Goal: Check status

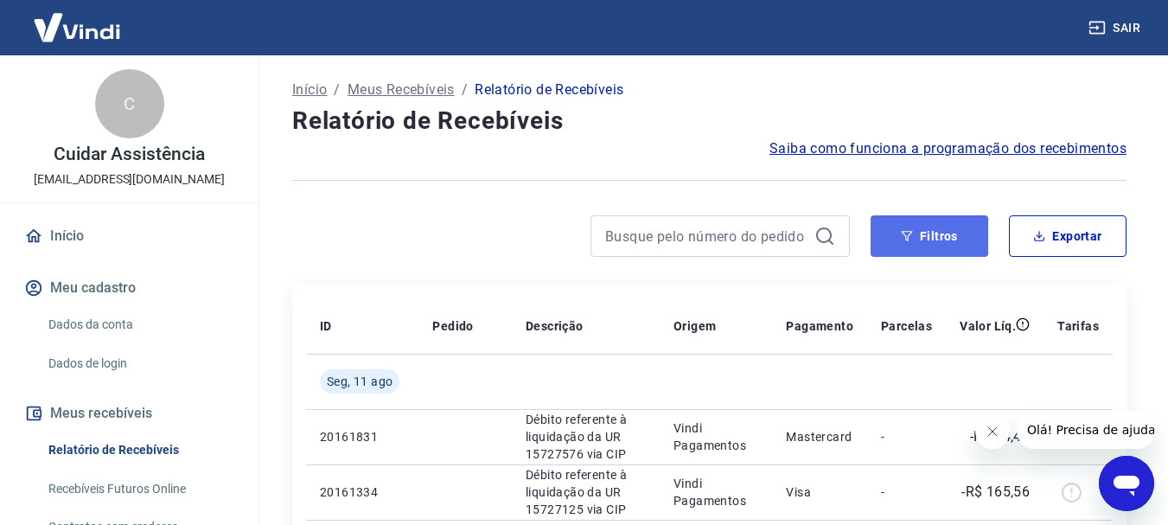
click at [918, 246] on button "Filtros" at bounding box center [929, 235] width 118 height 41
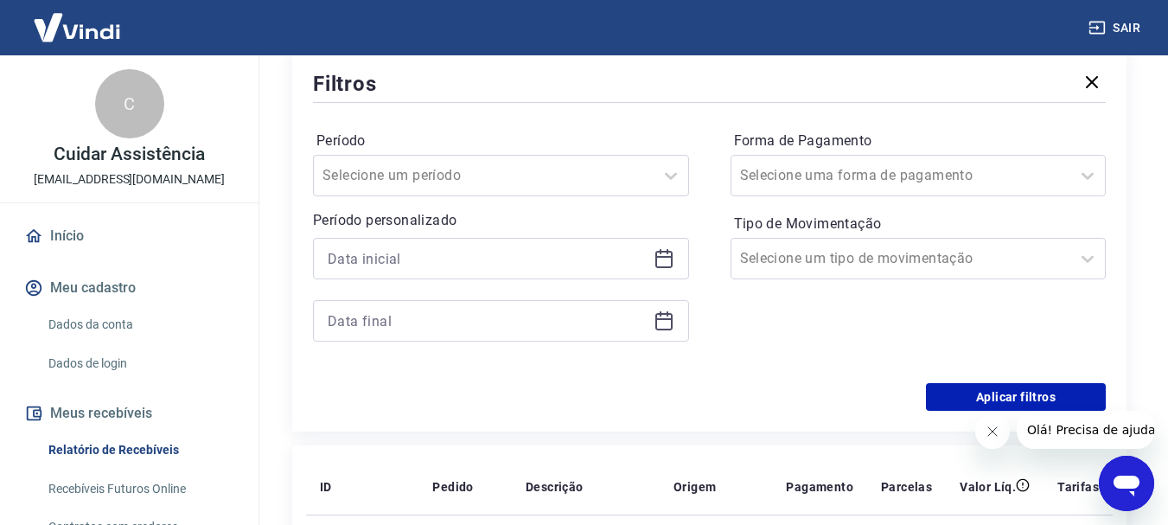
scroll to position [259, 0]
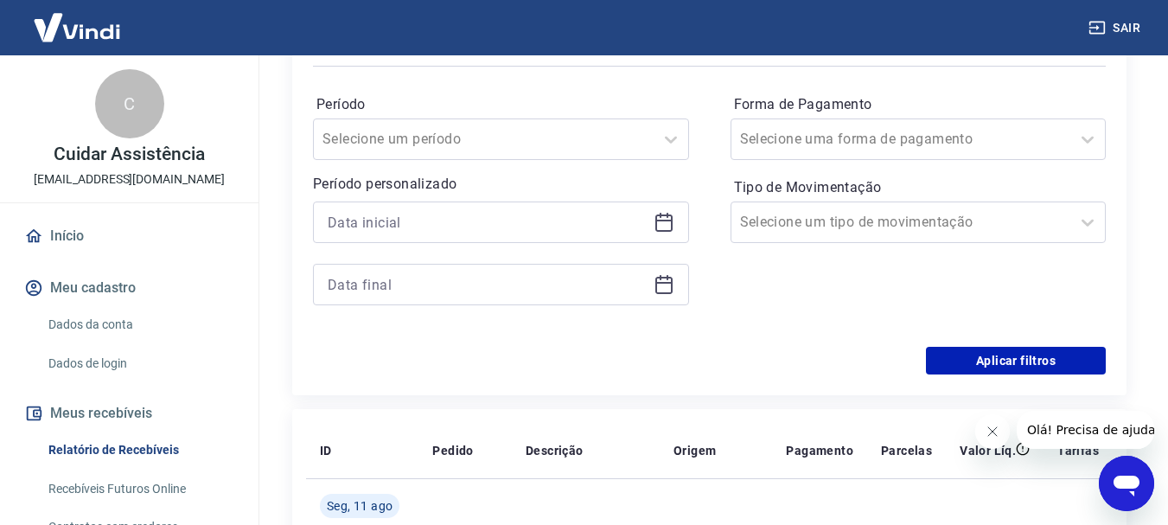
click at [665, 220] on icon at bounding box center [663, 221] width 17 height 2
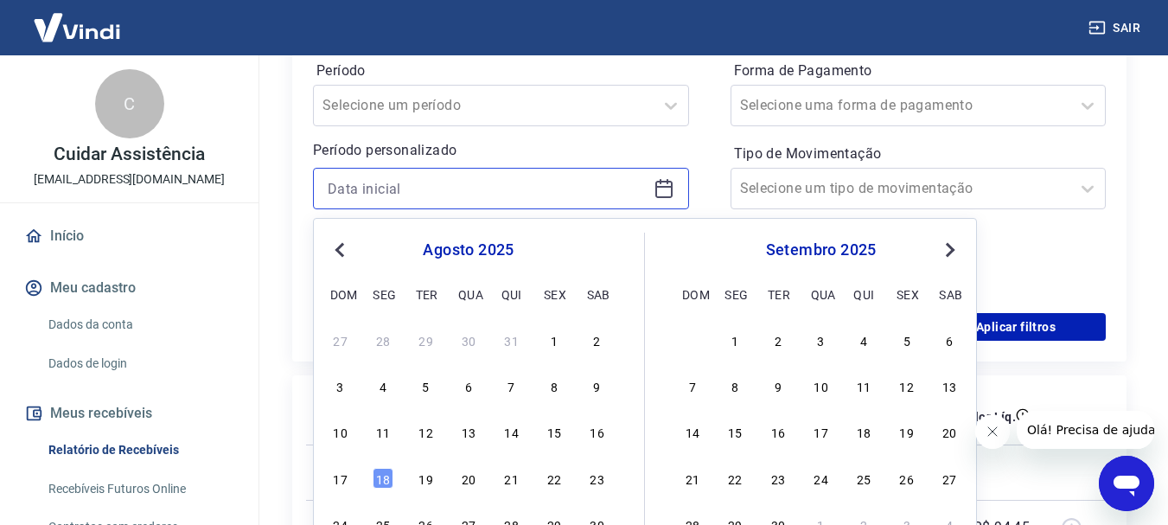
scroll to position [346, 0]
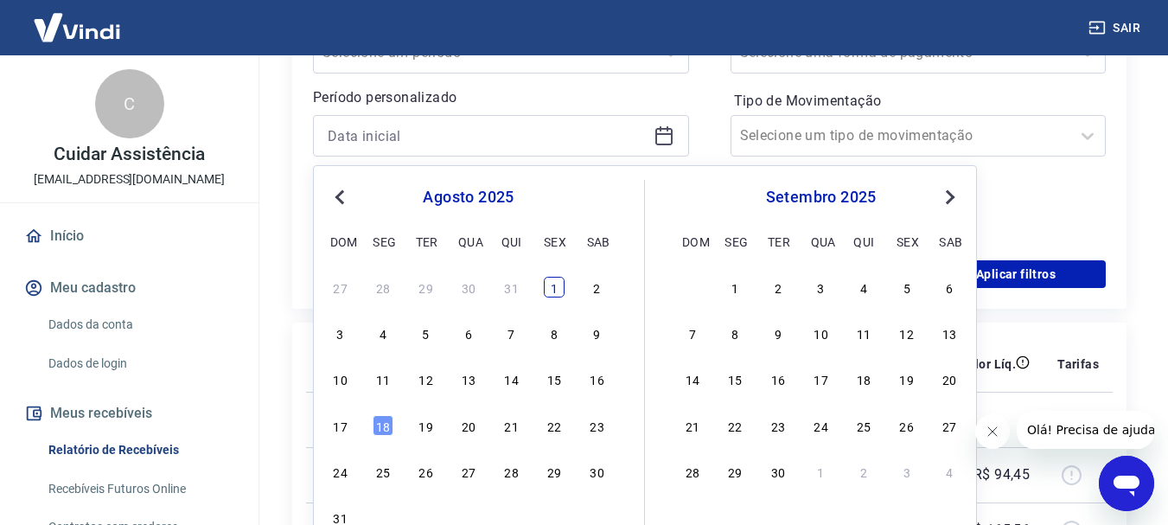
click at [547, 285] on div "1" at bounding box center [554, 287] width 21 height 21
type input "[DATE]"
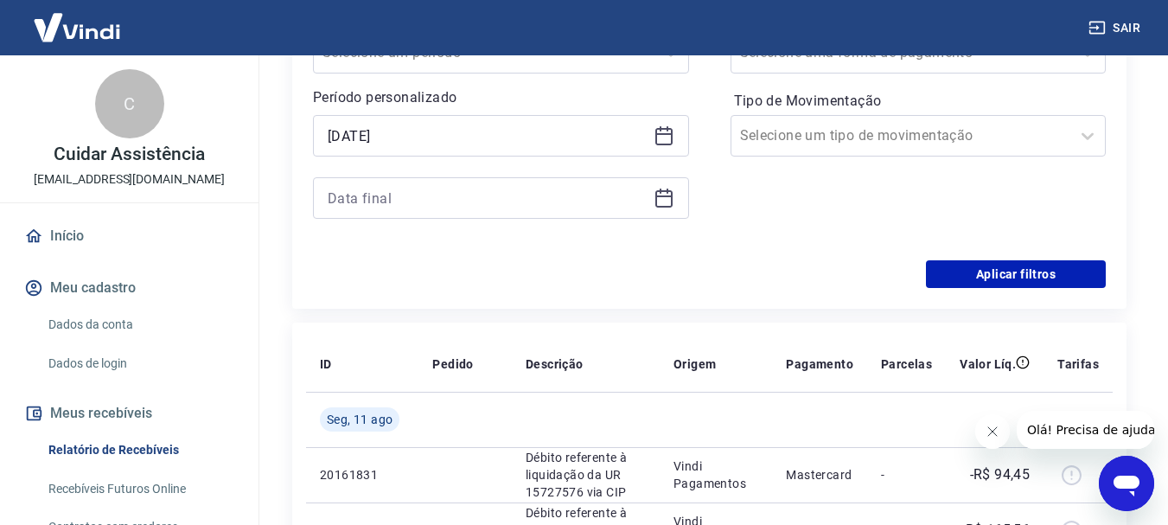
click at [664, 196] on icon at bounding box center [663, 196] width 17 height 2
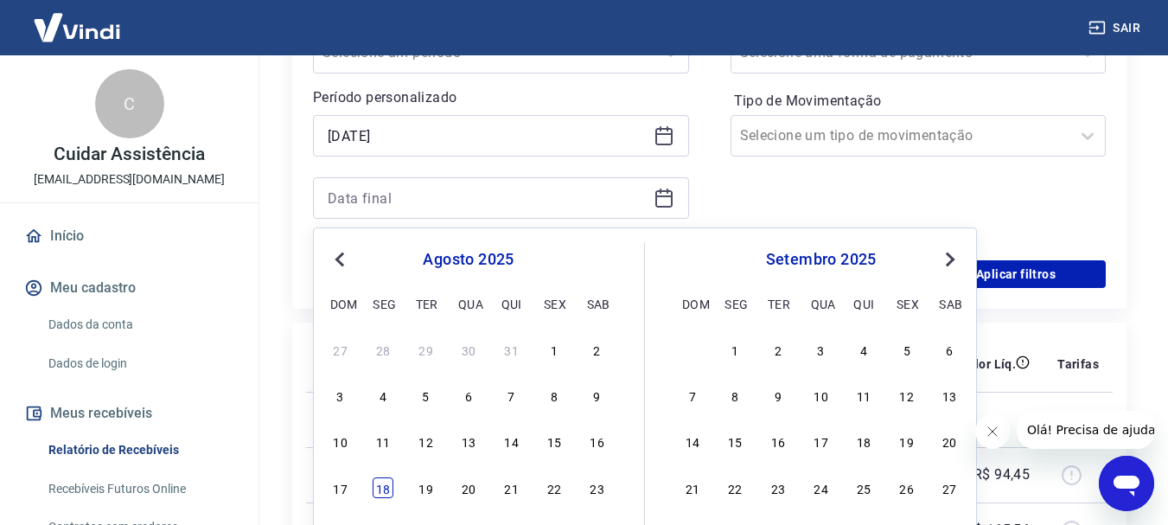
click at [382, 481] on div "18" at bounding box center [382, 487] width 21 height 21
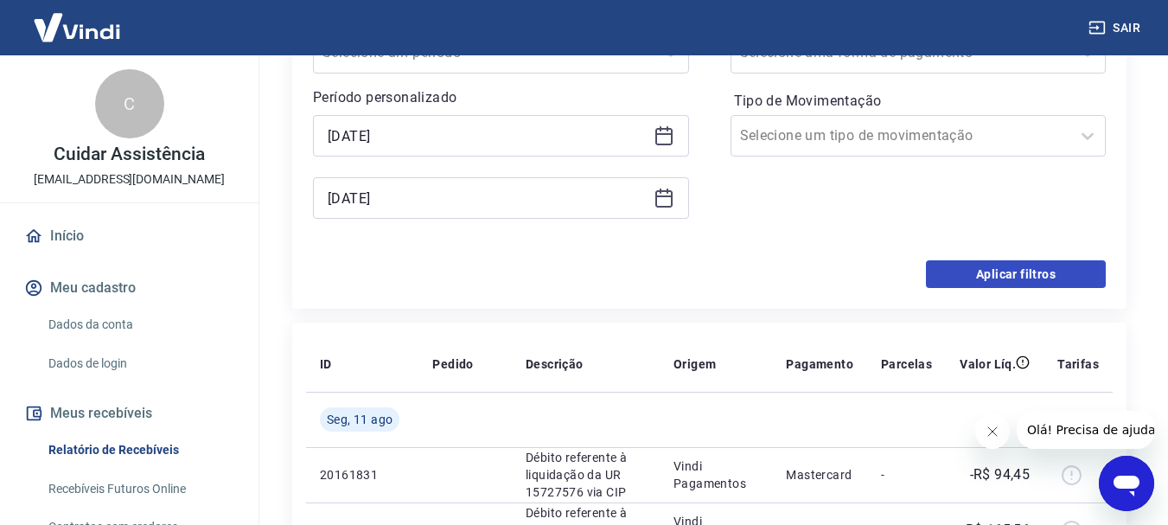
type input "[DATE]"
click at [1055, 270] on button "Aplicar filtros" at bounding box center [1016, 274] width 180 height 28
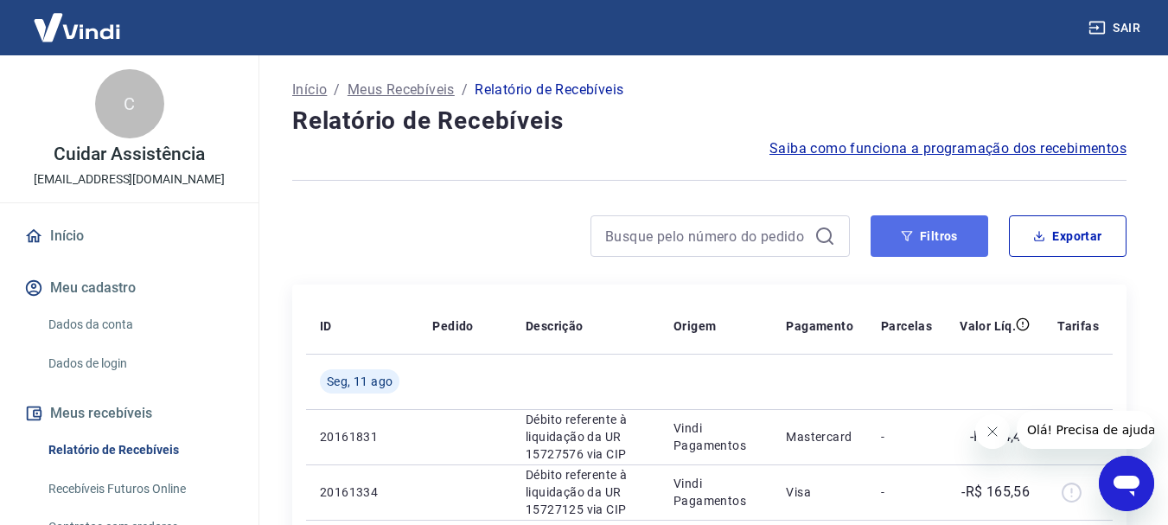
click at [939, 241] on button "Filtros" at bounding box center [929, 235] width 118 height 41
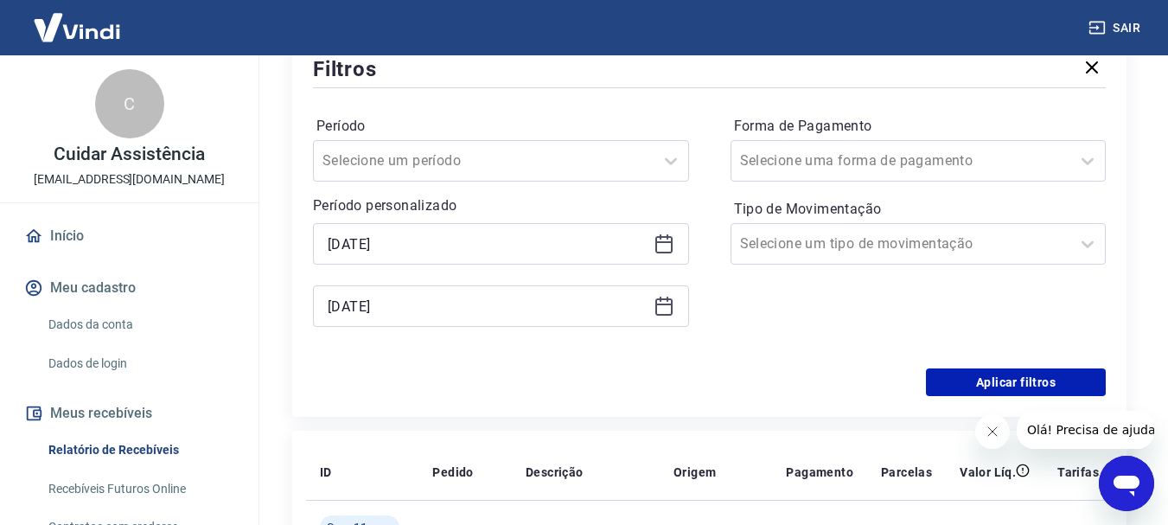
scroll to position [259, 0]
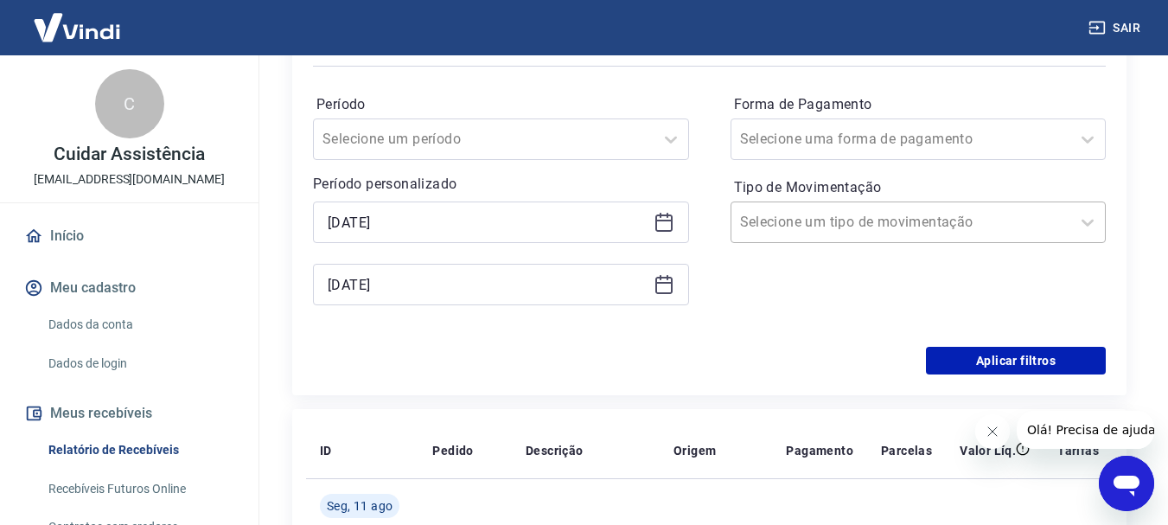
click at [853, 220] on input "Tipo de Movimentação" at bounding box center [827, 222] width 175 height 21
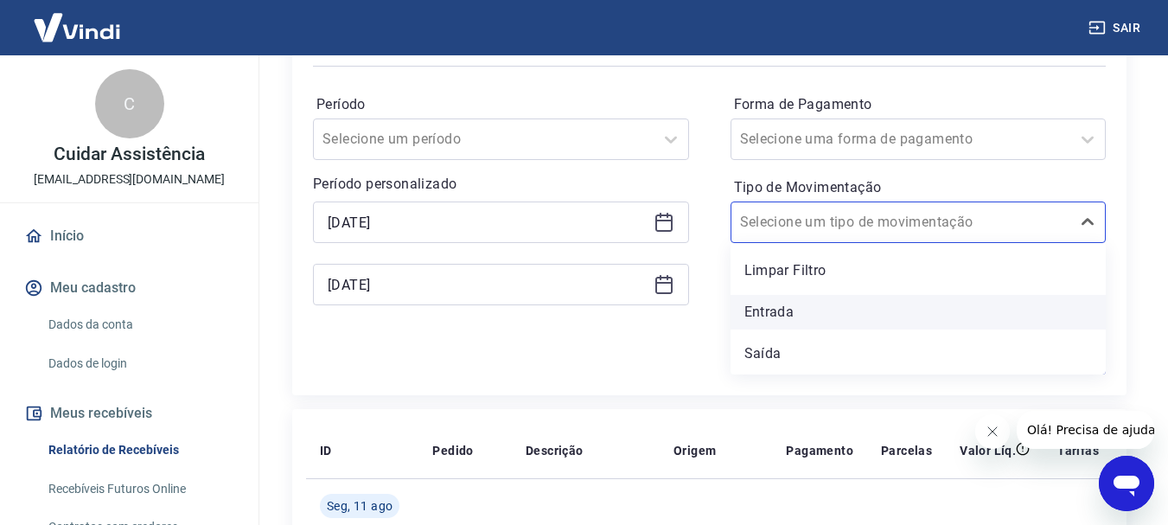
click at [769, 313] on div "Entrada" at bounding box center [918, 312] width 376 height 35
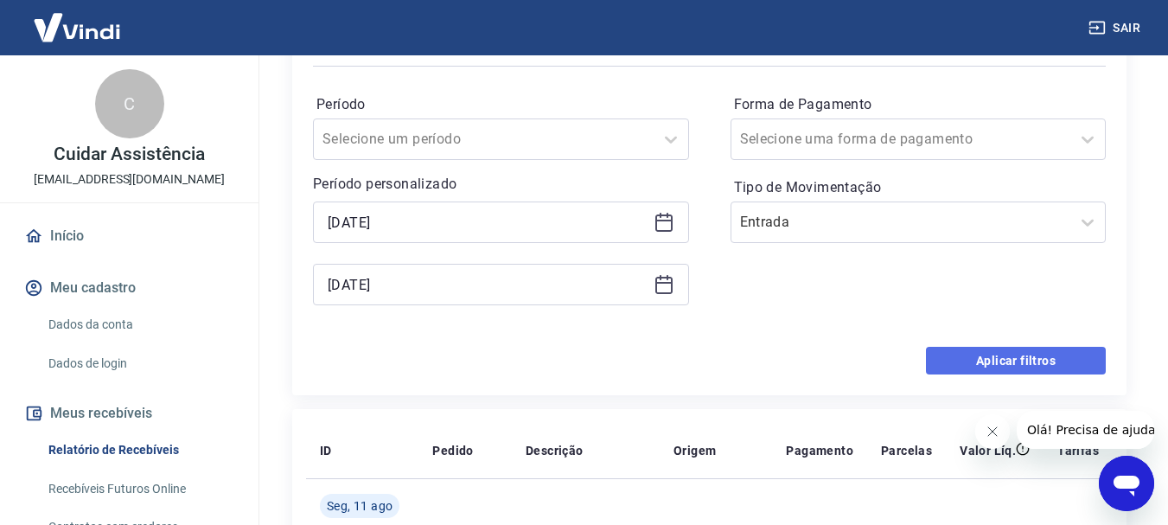
click at [972, 356] on button "Aplicar filtros" at bounding box center [1016, 361] width 180 height 28
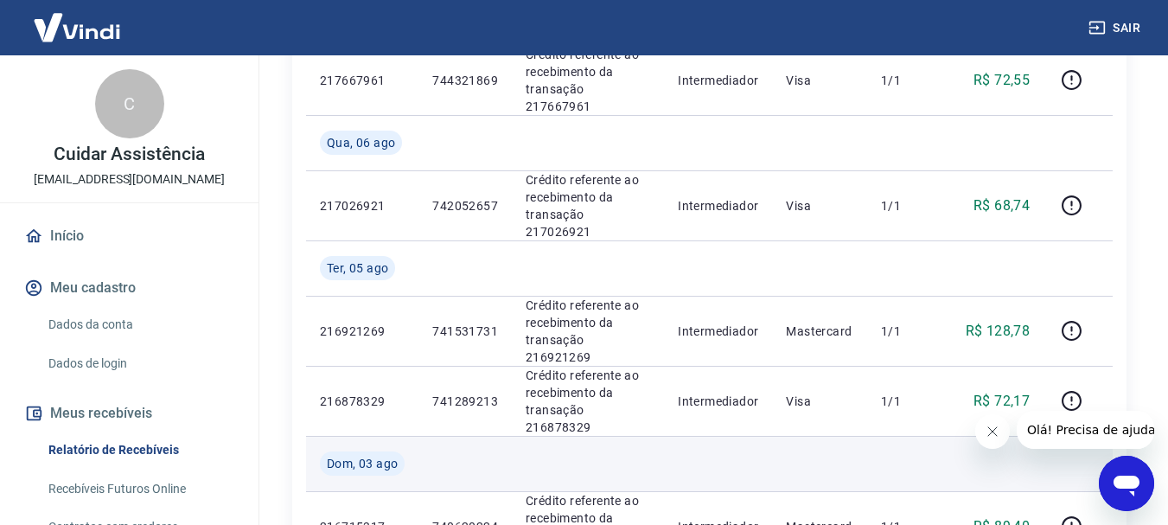
scroll to position [461, 0]
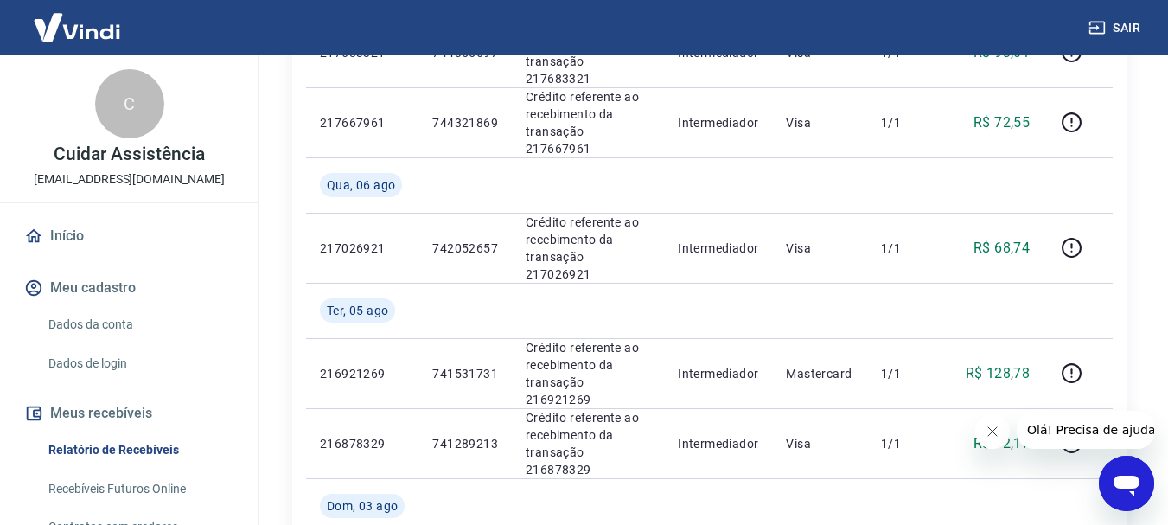
drag, startPoint x: 1169, startPoint y: 241, endPoint x: 1169, endPoint y: 220, distance: 20.7
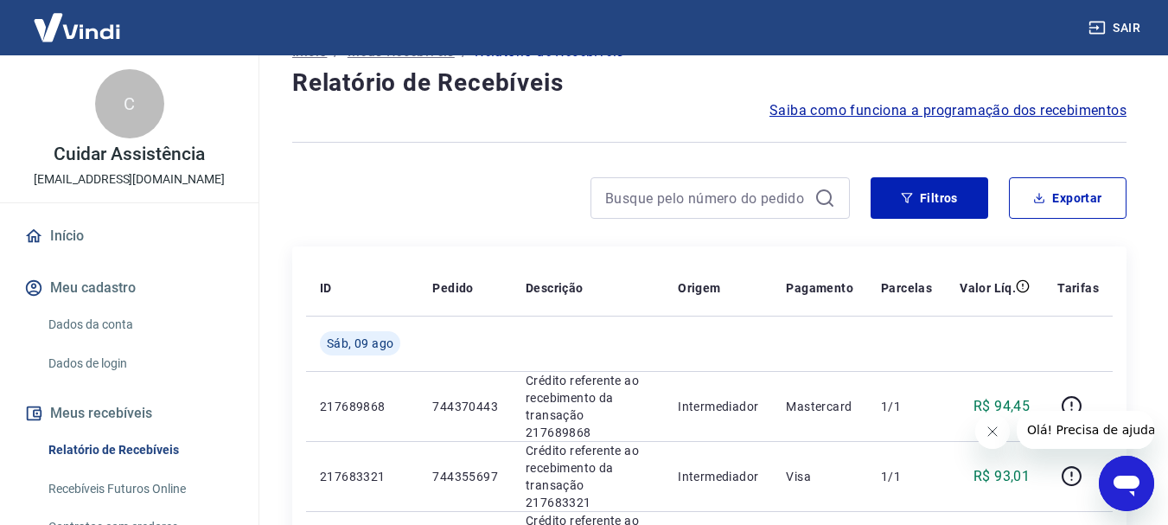
scroll to position [72, 0]
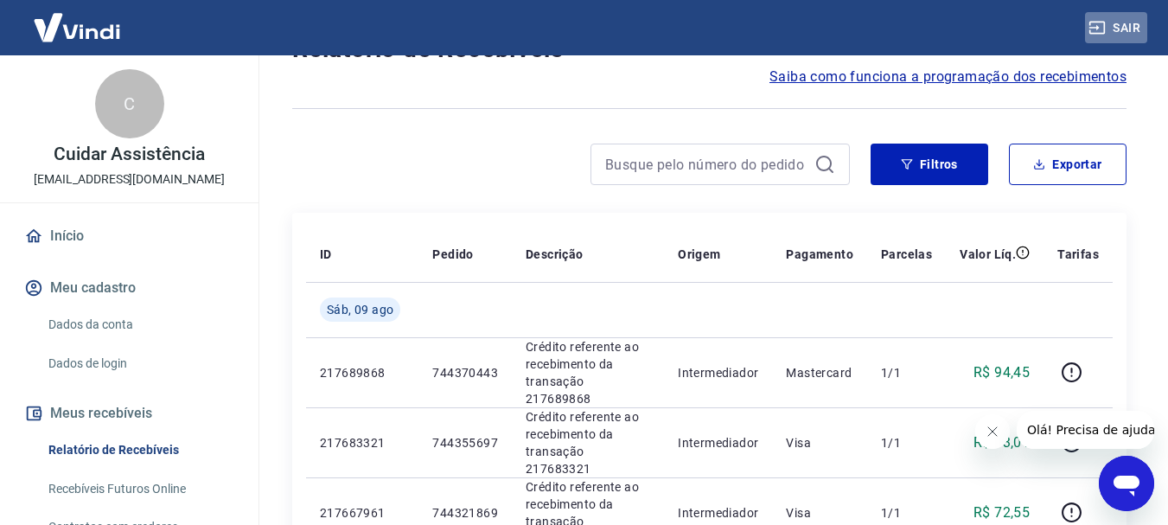
click at [1117, 22] on button "Sair" at bounding box center [1116, 28] width 62 height 32
